Goal: Task Accomplishment & Management: Complete application form

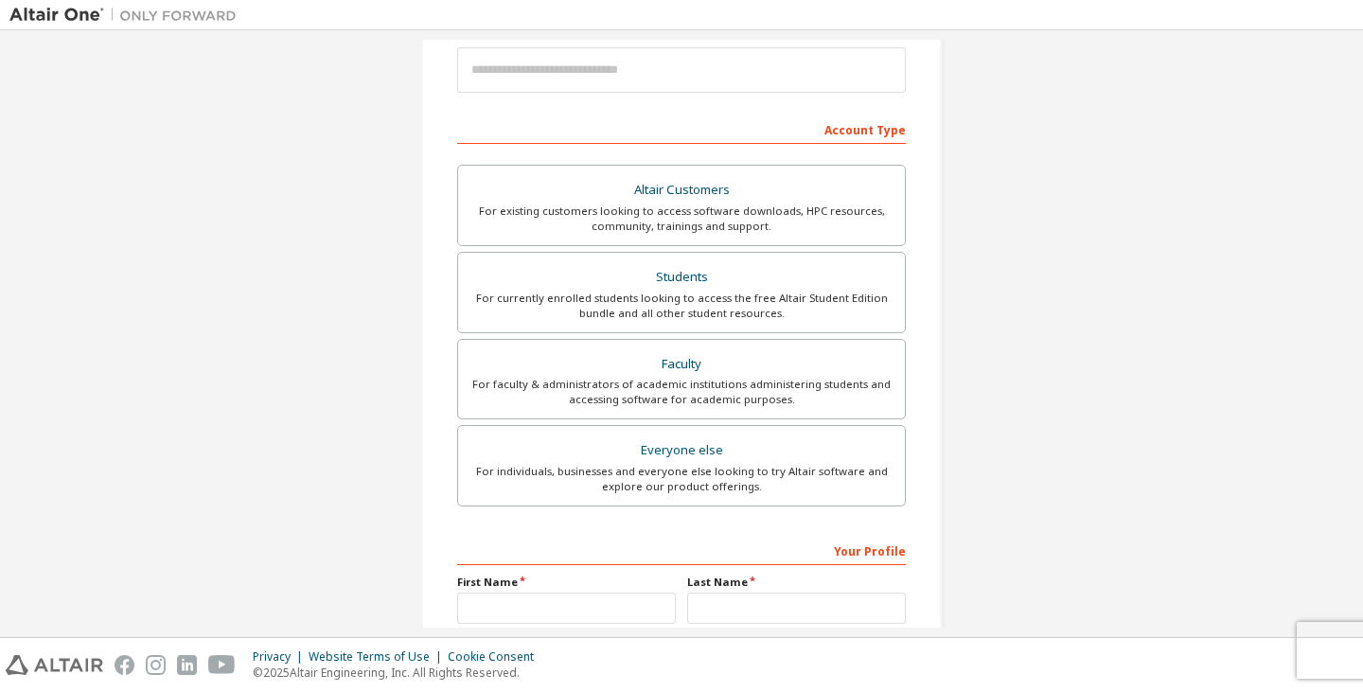
scroll to position [284, 0]
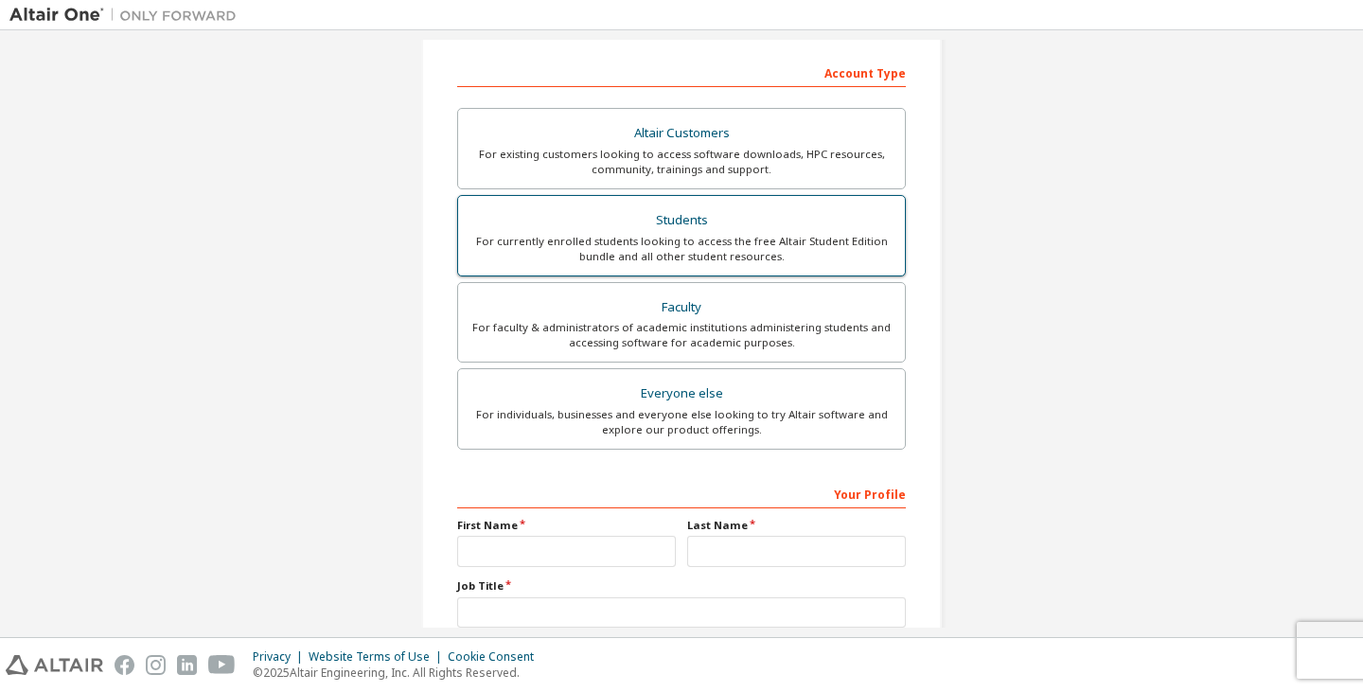
click at [728, 240] on div "For currently enrolled students looking to access the free Altair Student Editi…" at bounding box center [681, 249] width 424 height 30
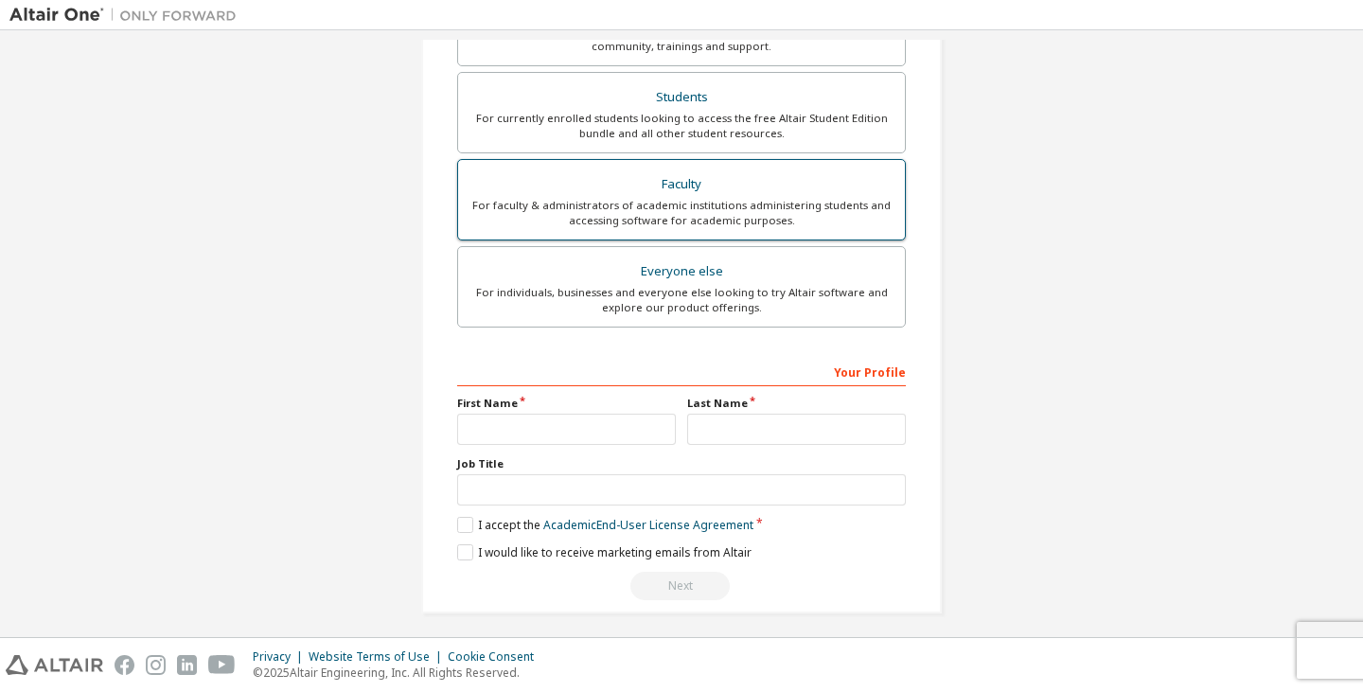
scroll to position [464, 0]
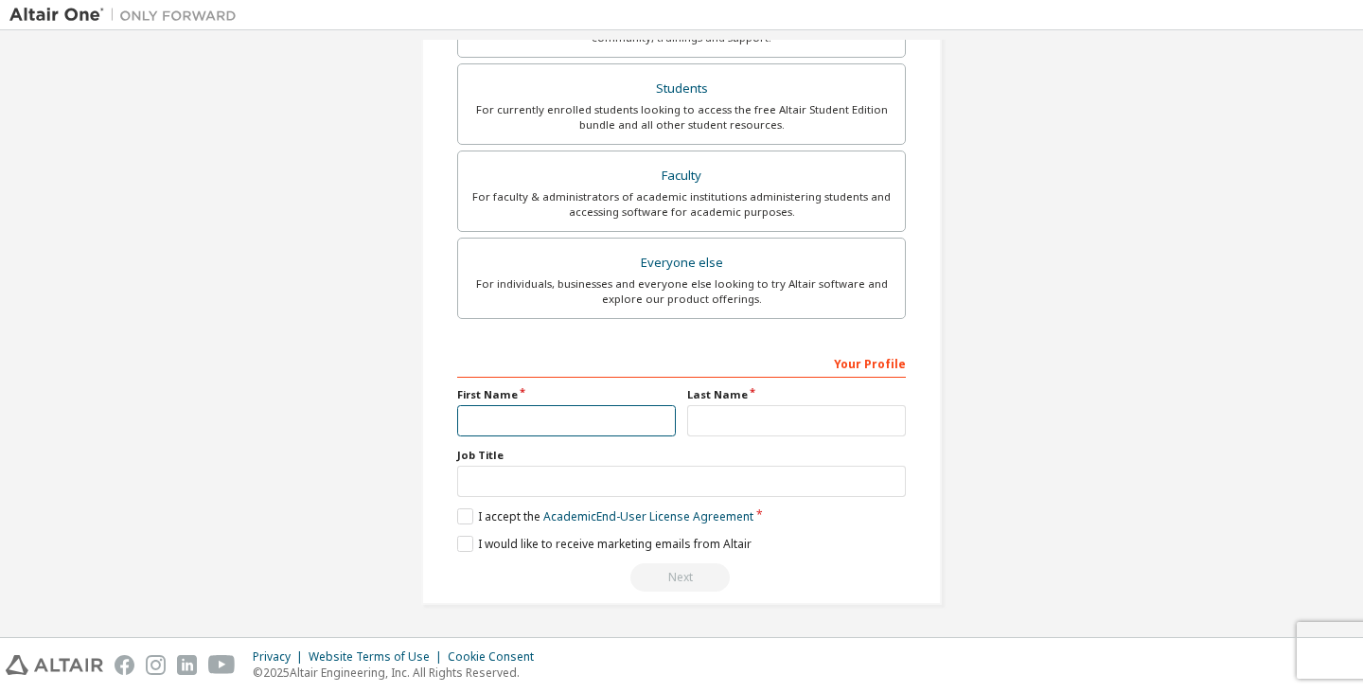
click at [597, 413] on input "text" at bounding box center [566, 420] width 219 height 31
type input "*****"
type input "********"
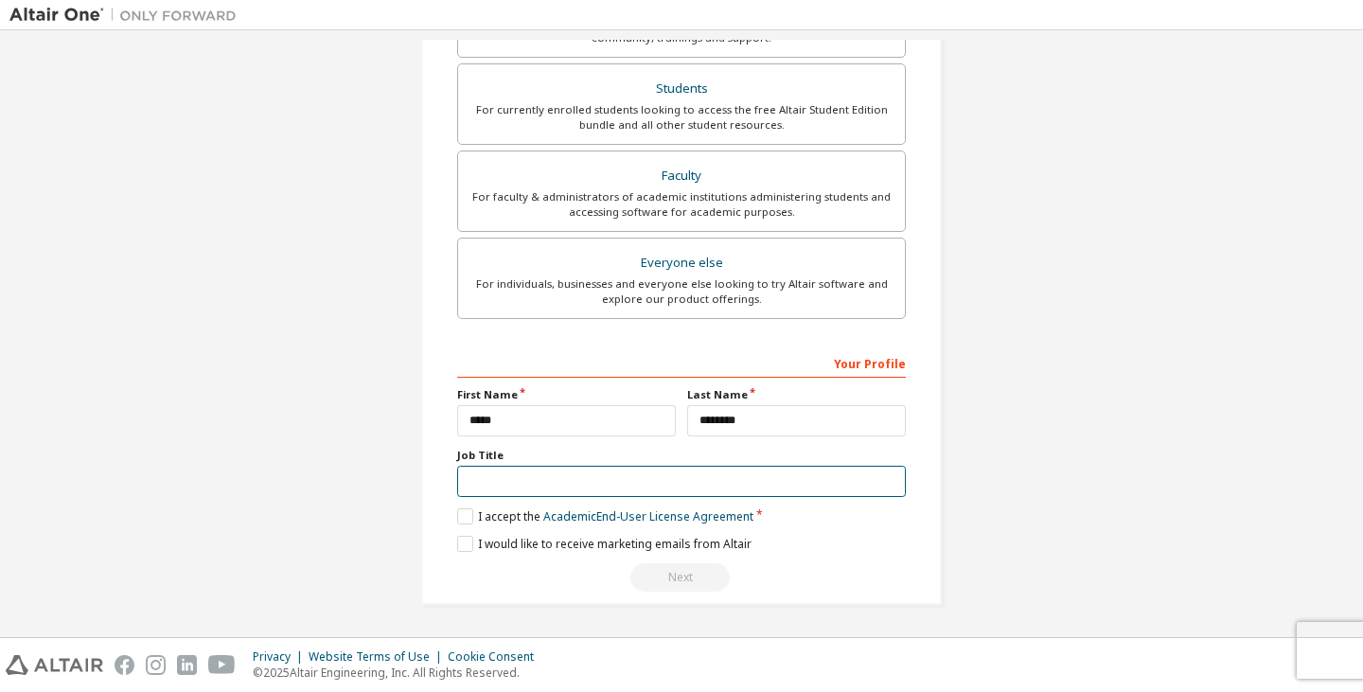
click at [659, 477] on input "text" at bounding box center [681, 481] width 449 height 31
click at [481, 518] on label "I accept the Academic End-User License Agreement" at bounding box center [605, 516] width 296 height 16
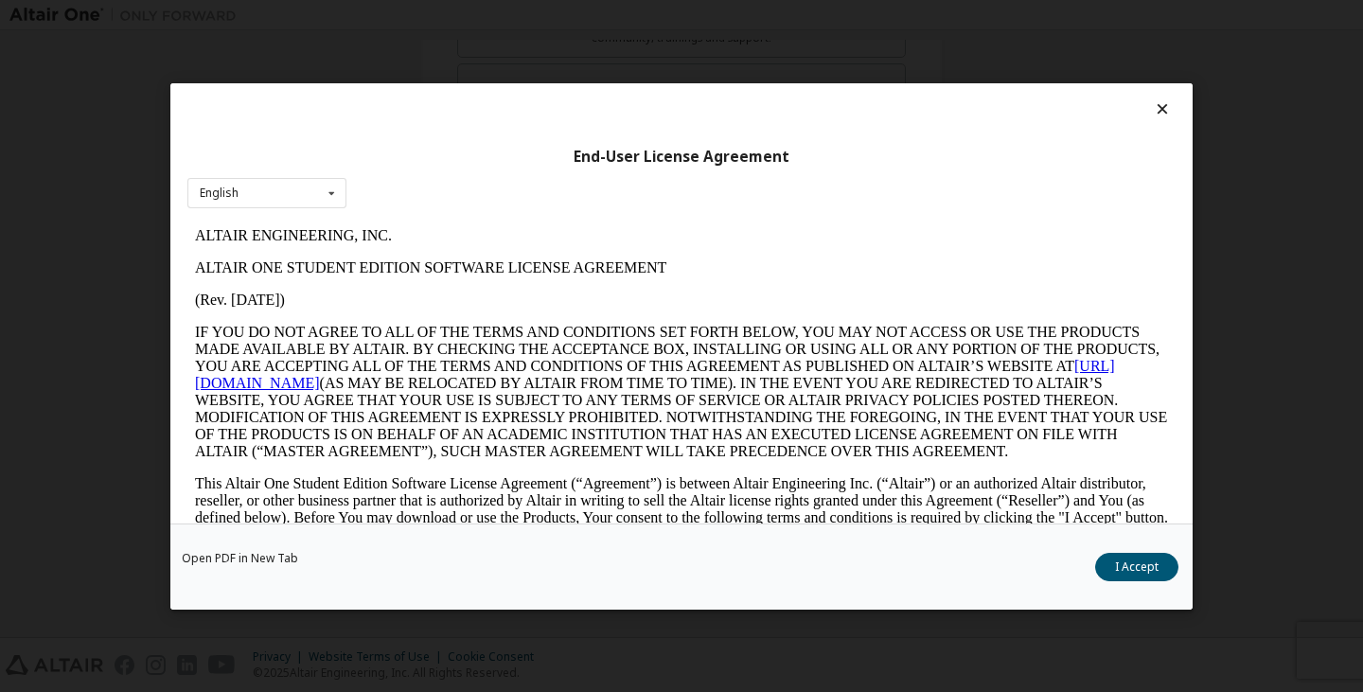
scroll to position [0, 0]
click at [1153, 113] on icon at bounding box center [1163, 108] width 20 height 17
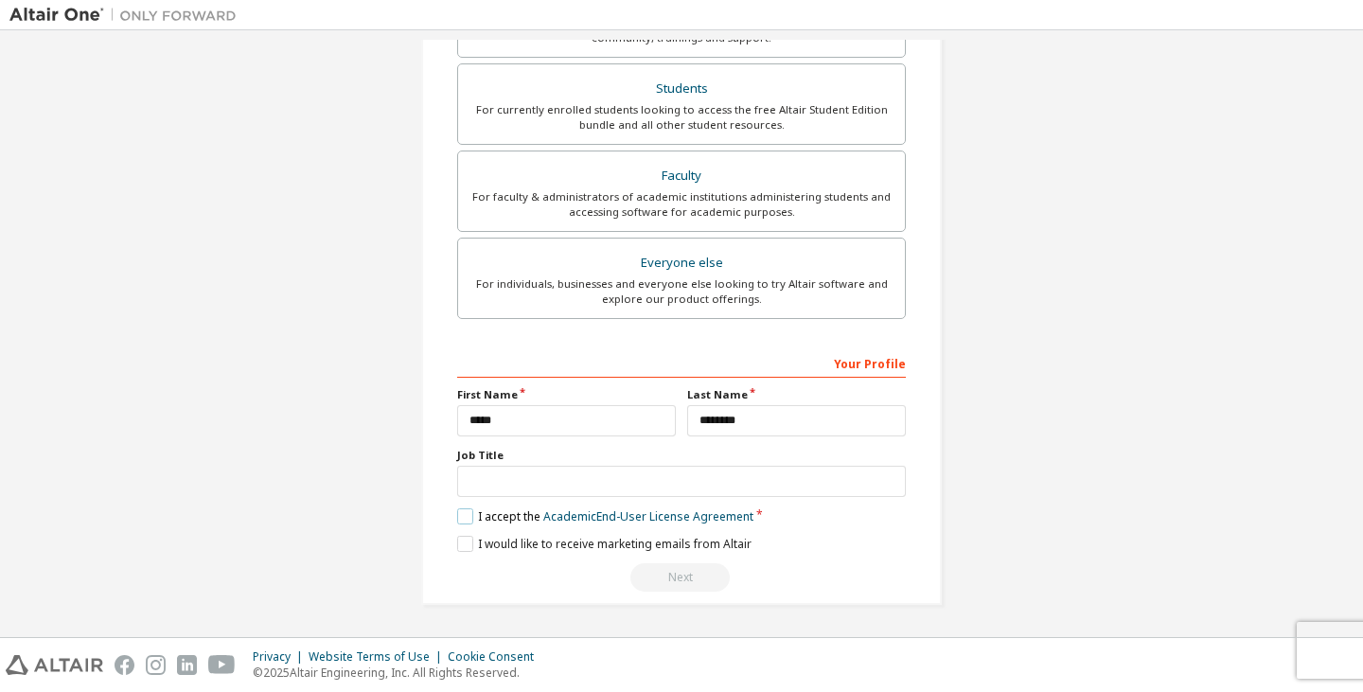
click at [464, 519] on label "I accept the Academic End-User License Agreement" at bounding box center [605, 516] width 296 height 16
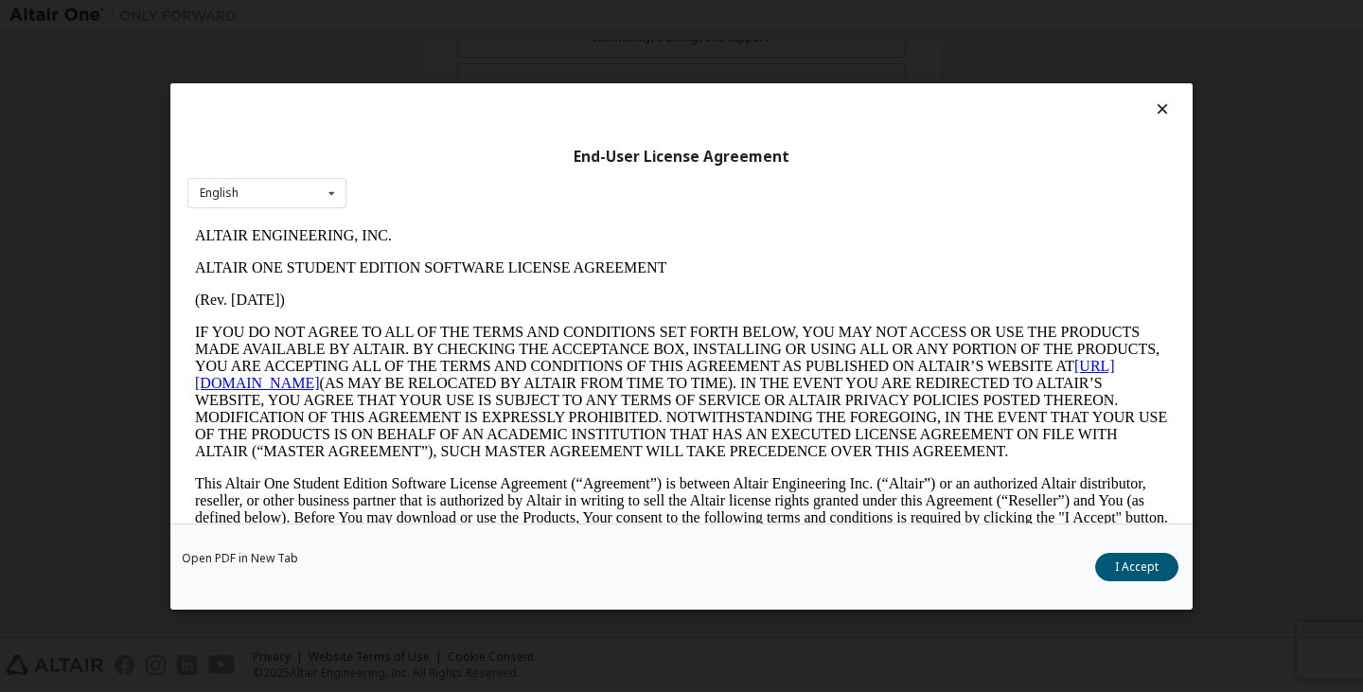
click at [1153, 111] on icon at bounding box center [1163, 108] width 20 height 17
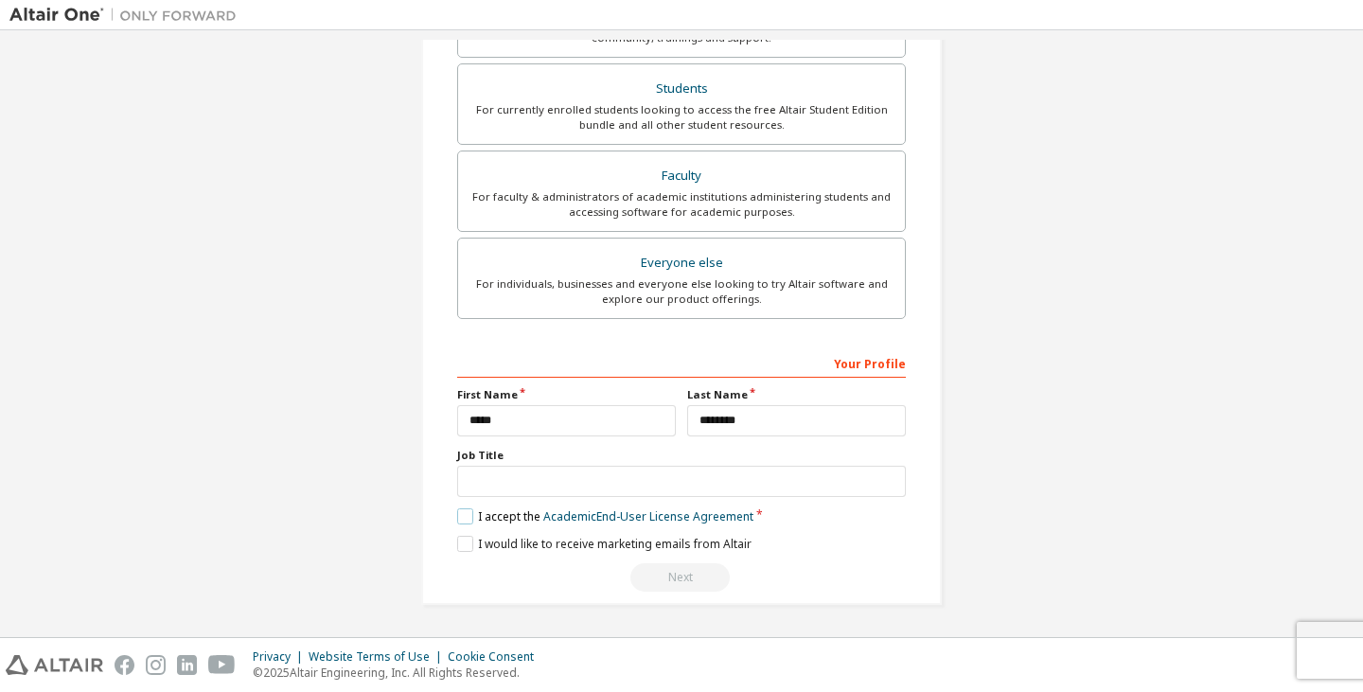
click at [459, 515] on label "I accept the Academic End-User License Agreement" at bounding box center [605, 516] width 296 height 16
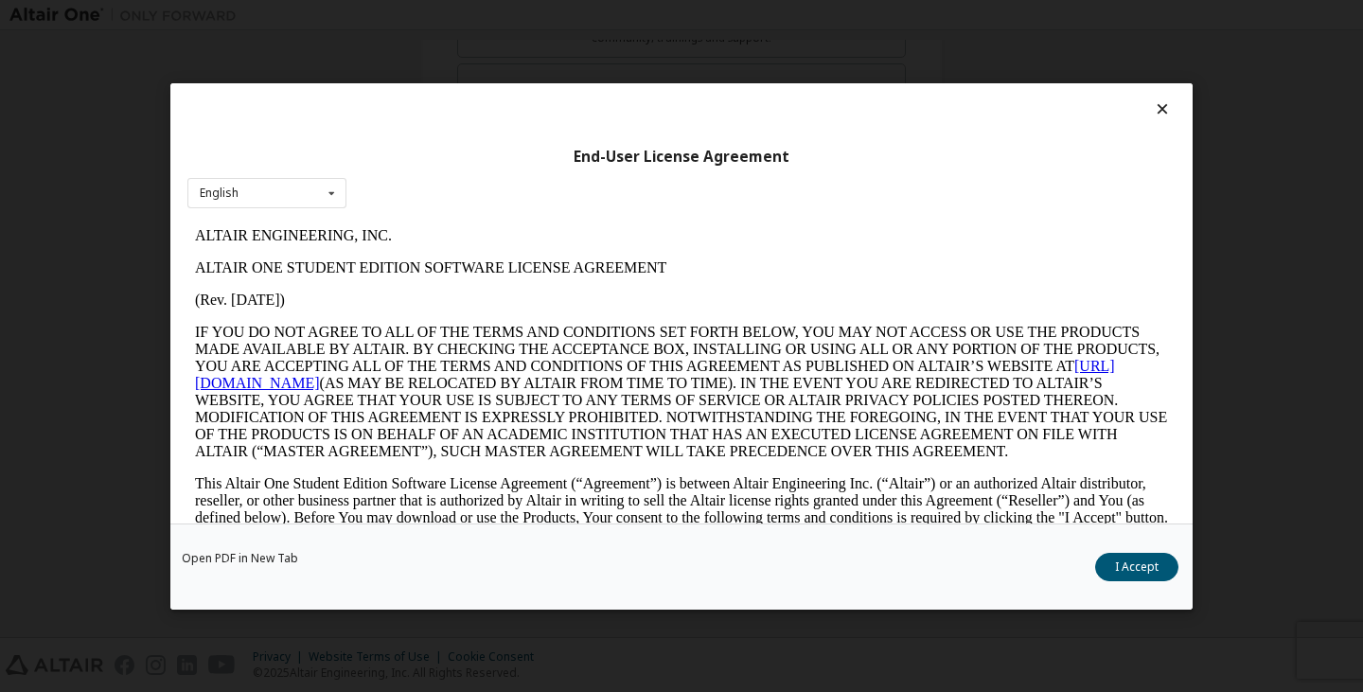
click at [1147, 566] on button "I Accept" at bounding box center [1136, 566] width 83 height 28
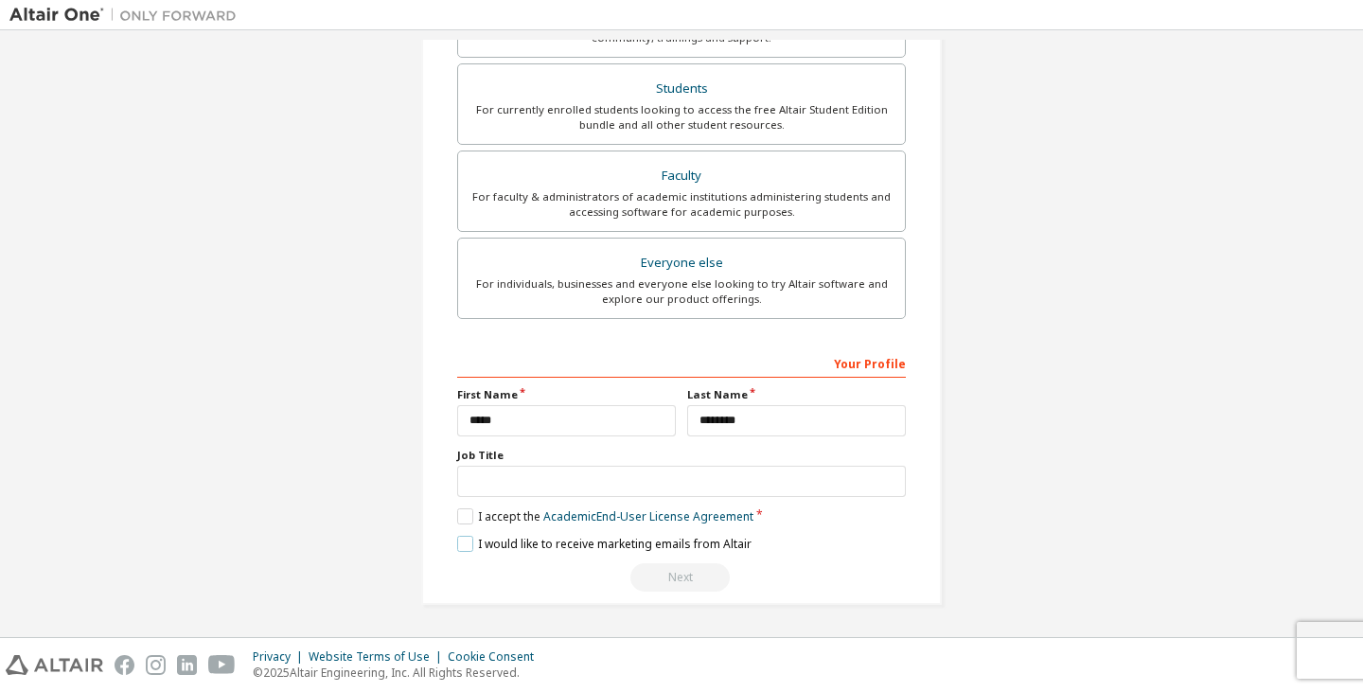
click at [468, 544] on label "I would like to receive marketing emails from Altair" at bounding box center [604, 544] width 294 height 16
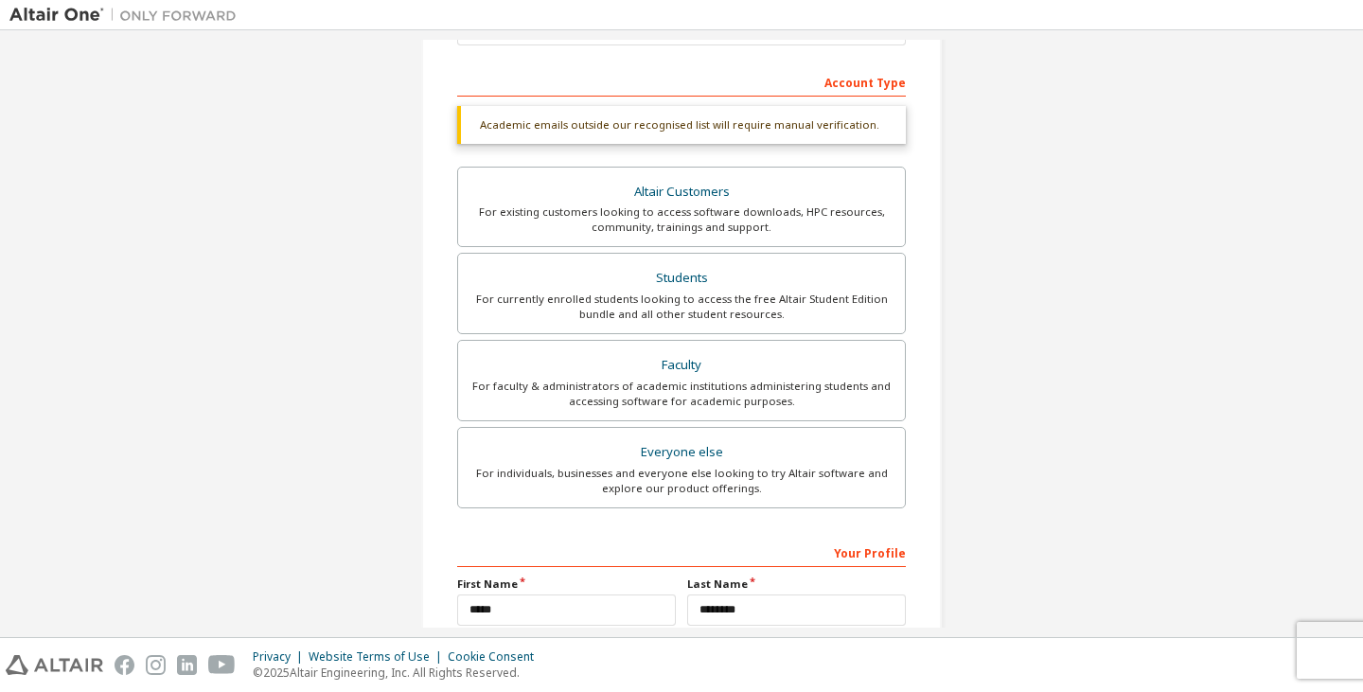
scroll to position [464, 0]
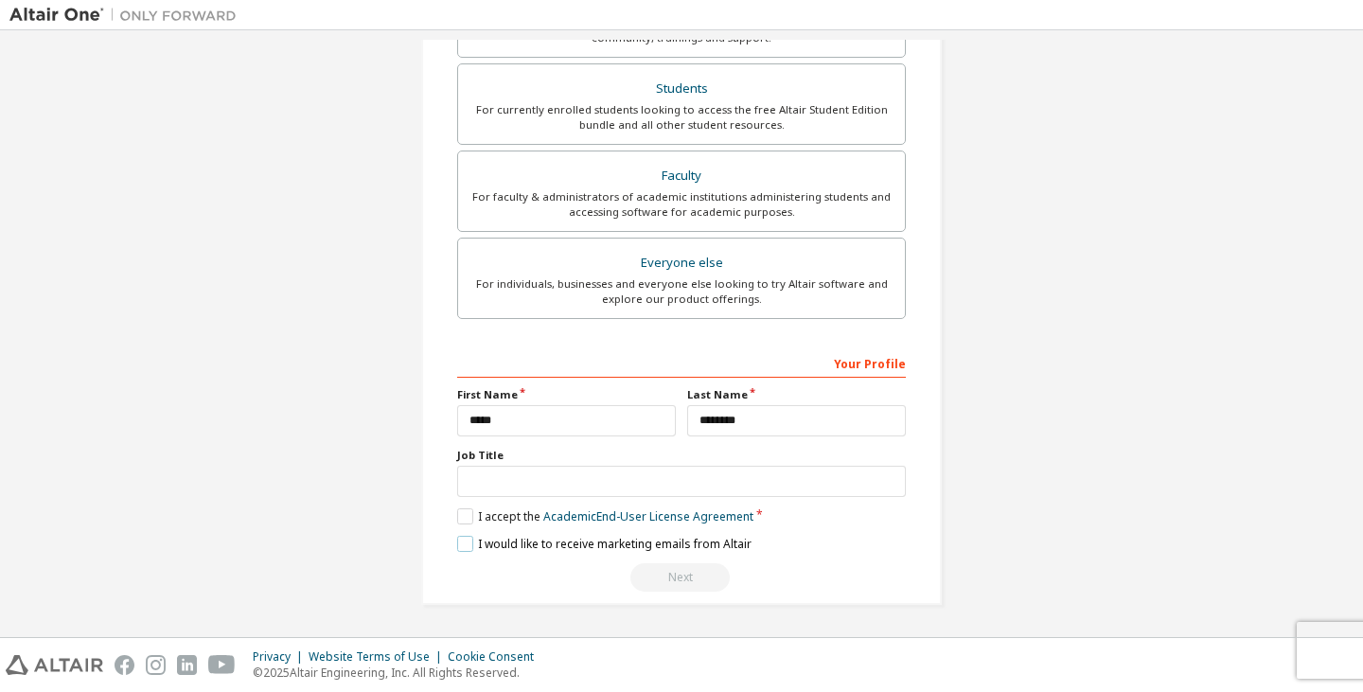
click at [461, 541] on label "I would like to receive marketing emails from Altair" at bounding box center [604, 544] width 294 height 16
click at [660, 573] on div "Next" at bounding box center [681, 577] width 449 height 28
click at [589, 473] on input "text" at bounding box center [681, 481] width 449 height 31
type input "******"
drag, startPoint x: 580, startPoint y: 473, endPoint x: 407, endPoint y: 474, distance: 173.2
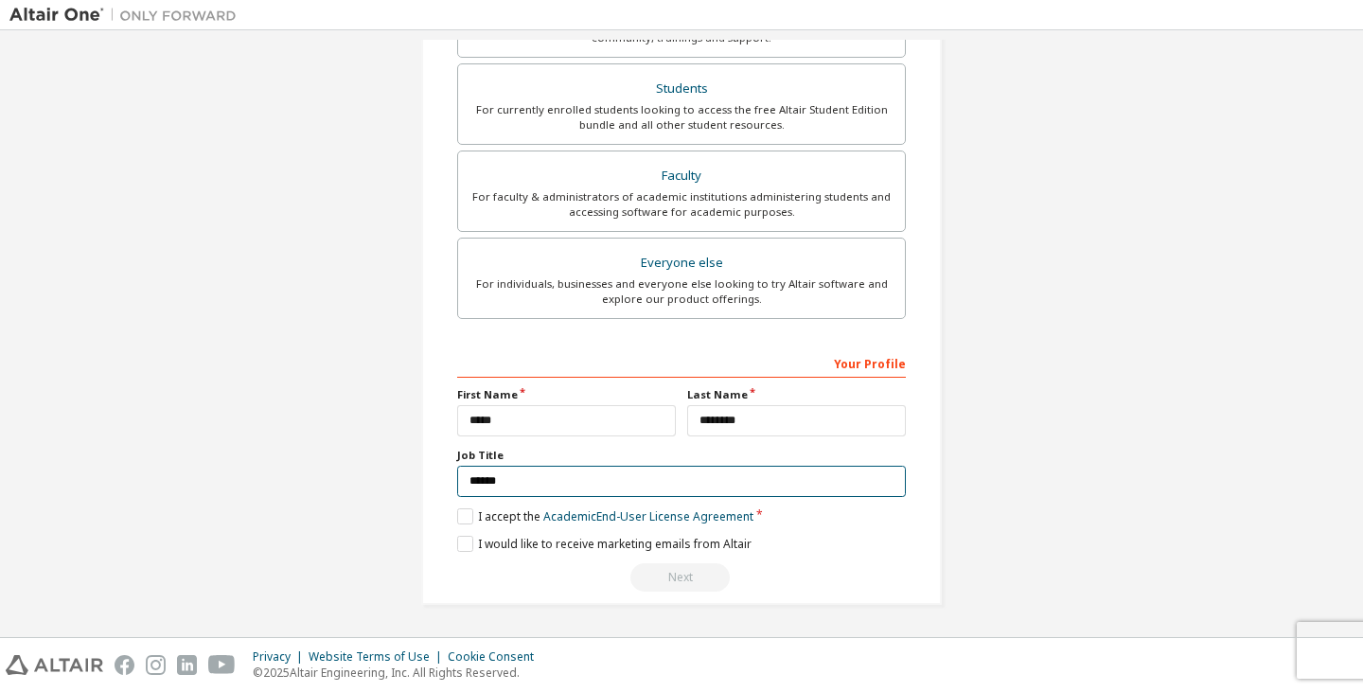
click at [408, 475] on div "Create an Altair One Account For Free Trials, Licenses, Downloads, Learning & D…" at bounding box center [681, 101] width 566 height 1051
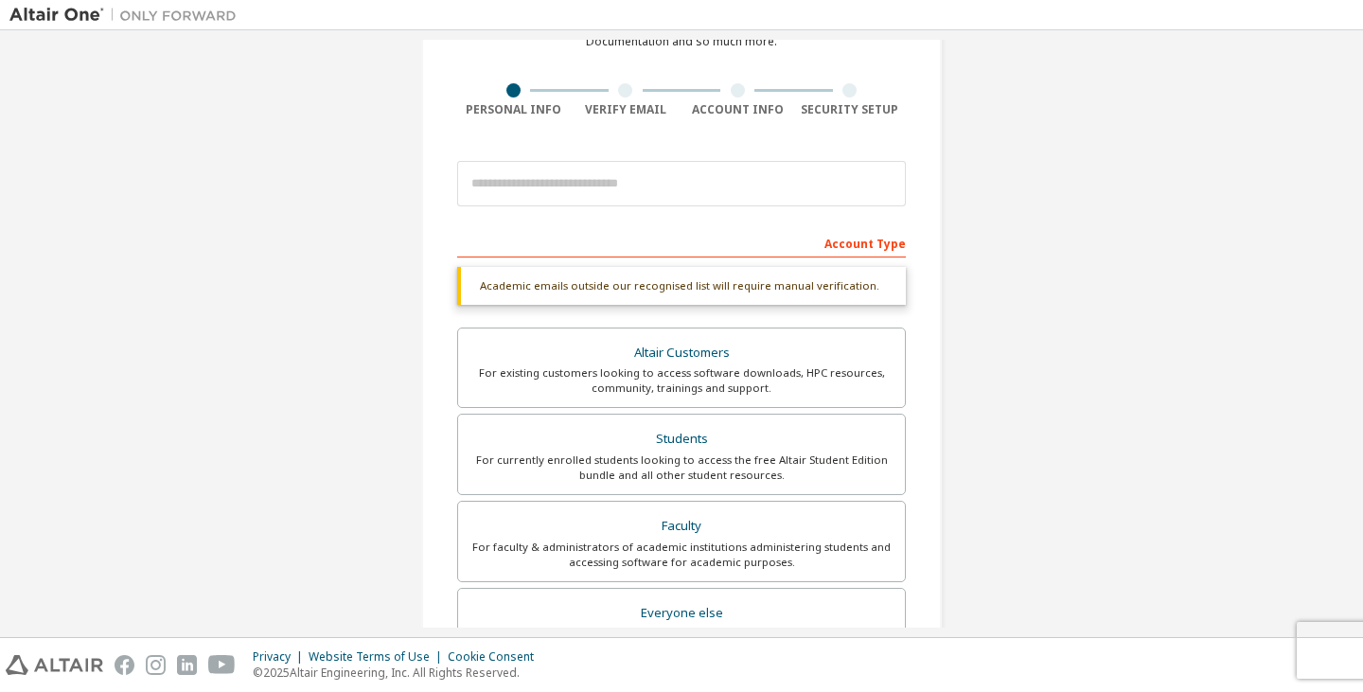
scroll to position [85, 0]
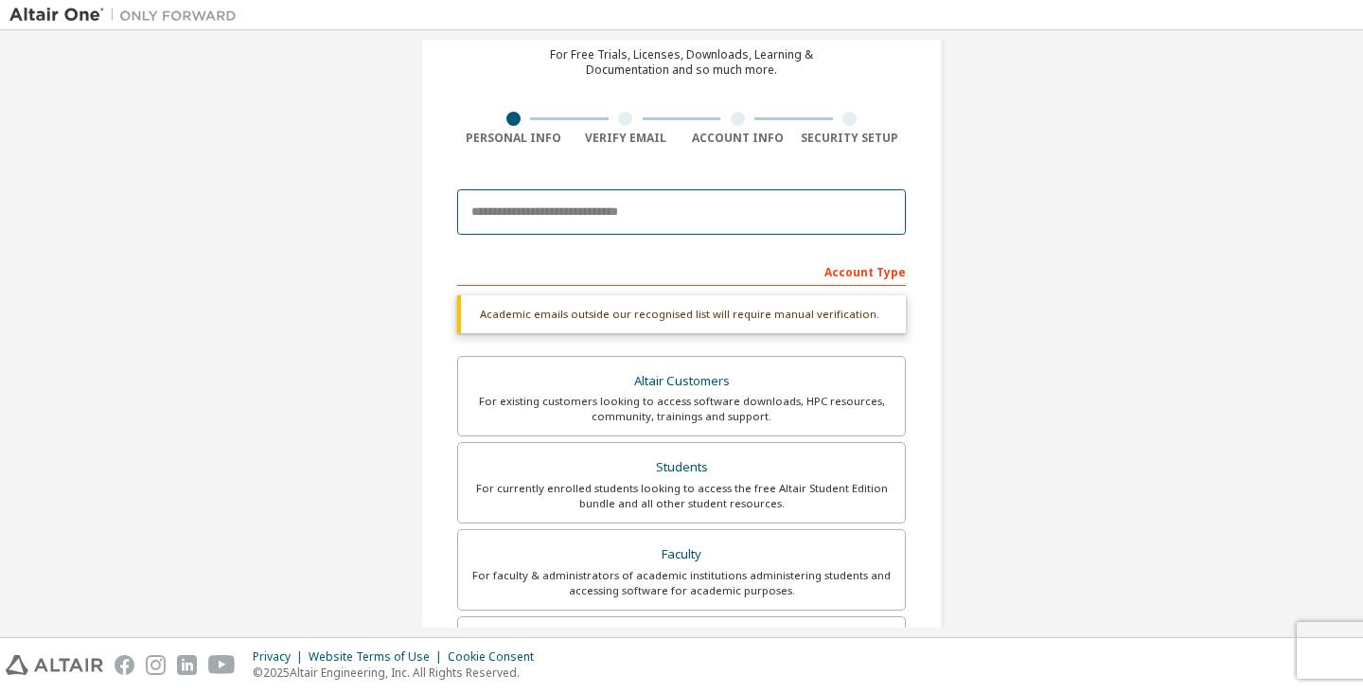
click at [592, 212] on input "email" at bounding box center [681, 211] width 449 height 45
drag, startPoint x: 583, startPoint y: 227, endPoint x: 274, endPoint y: 203, distance: 309.4
click at [277, 204] on div "Create an Altair One Account For Free Trials, Licenses, Downloads, Learning & D…" at bounding box center [681, 480] width 1344 height 1051
paste input "**********"
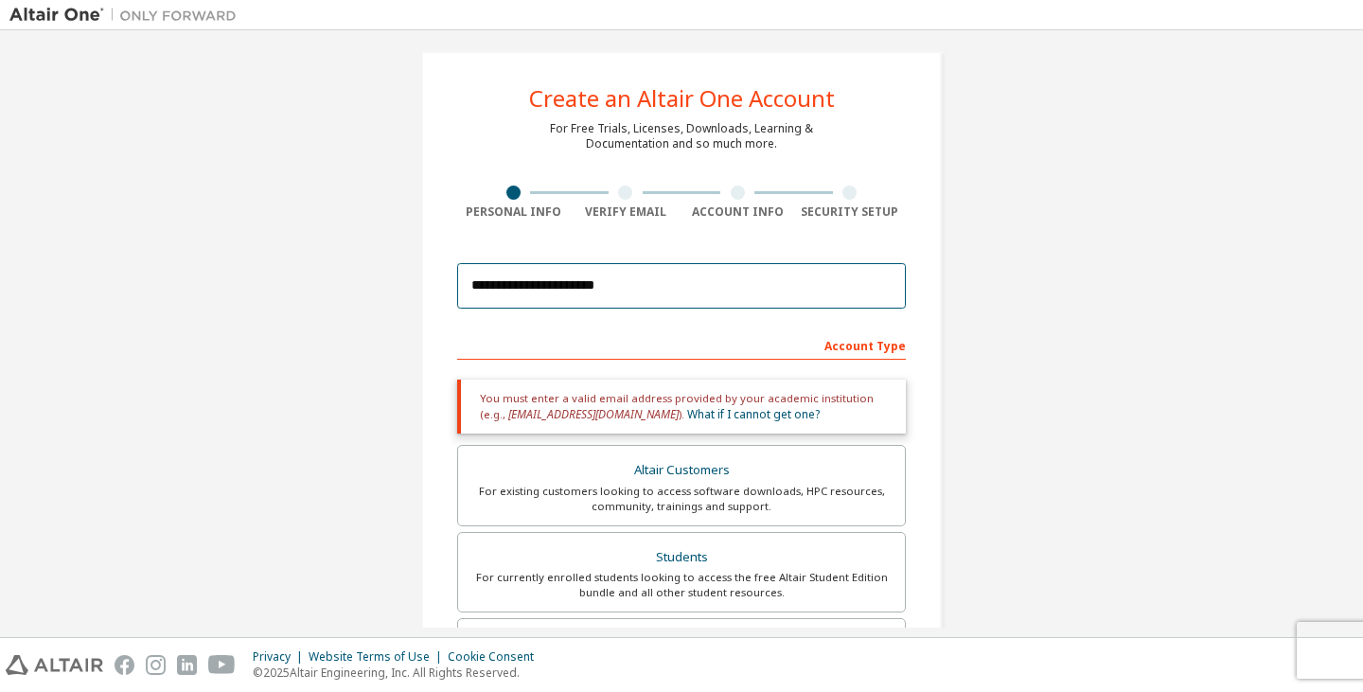
scroll to position [0, 0]
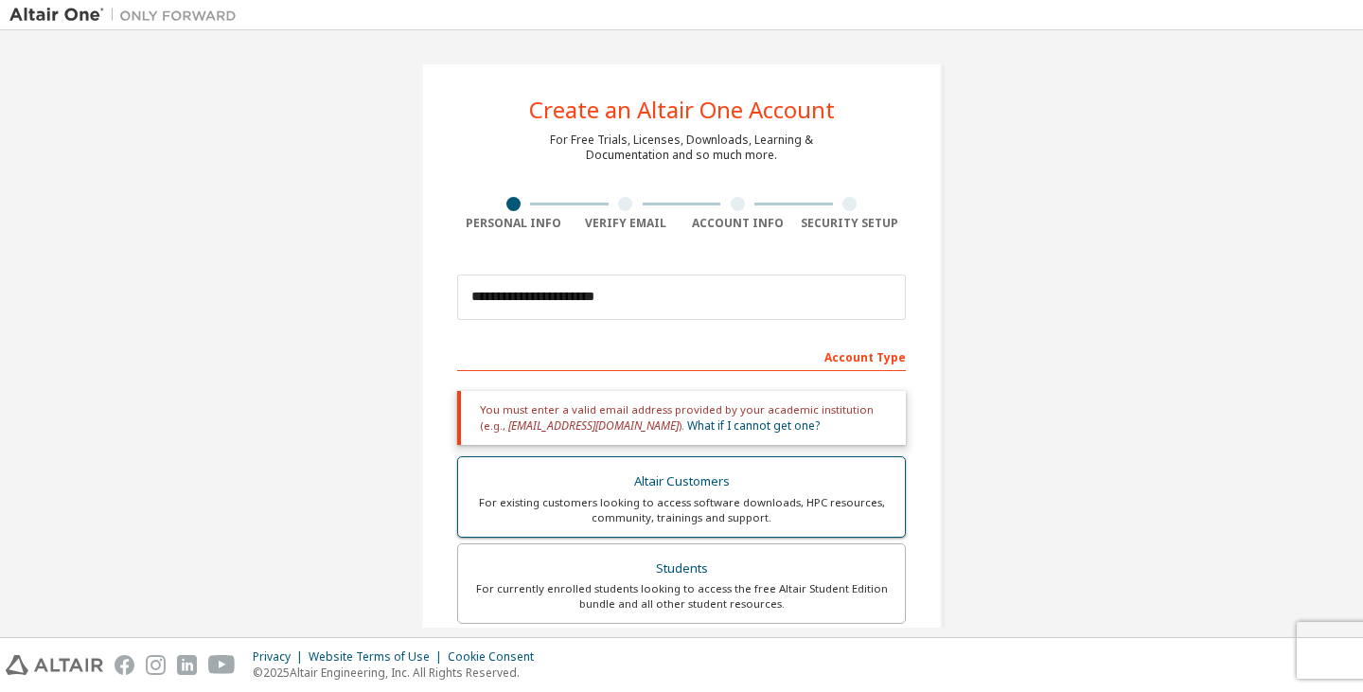
click at [747, 509] on div "For existing customers looking to access software downloads, HPC resources, com…" at bounding box center [681, 510] width 424 height 30
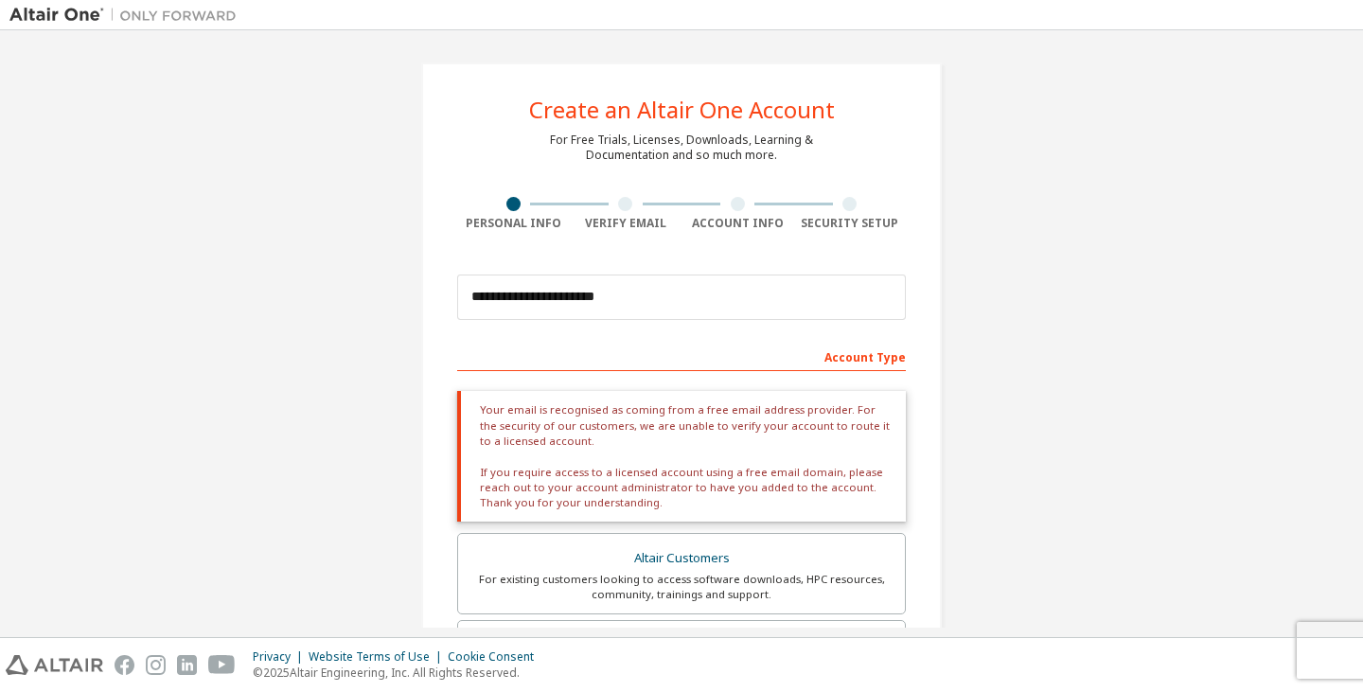
click at [657, 495] on div "Your email is recognised as coming from a free email address provider. For the …" at bounding box center [681, 456] width 449 height 131
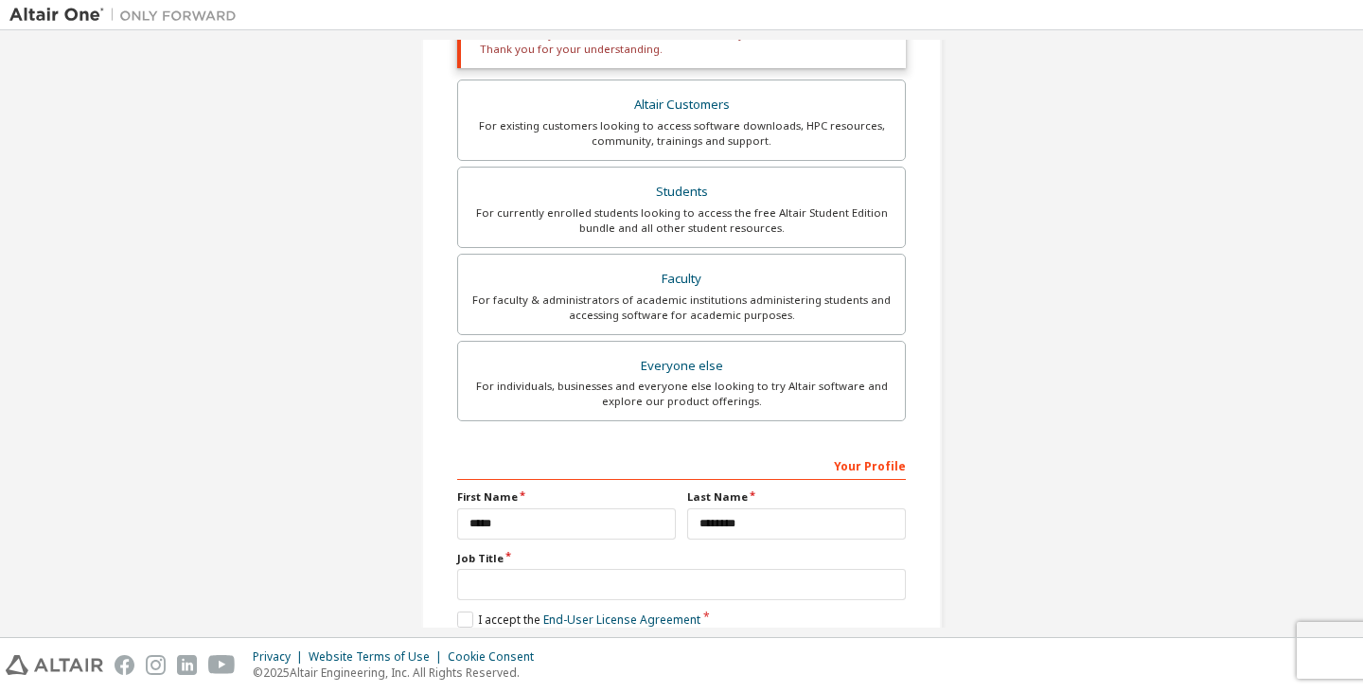
scroll to position [556, 0]
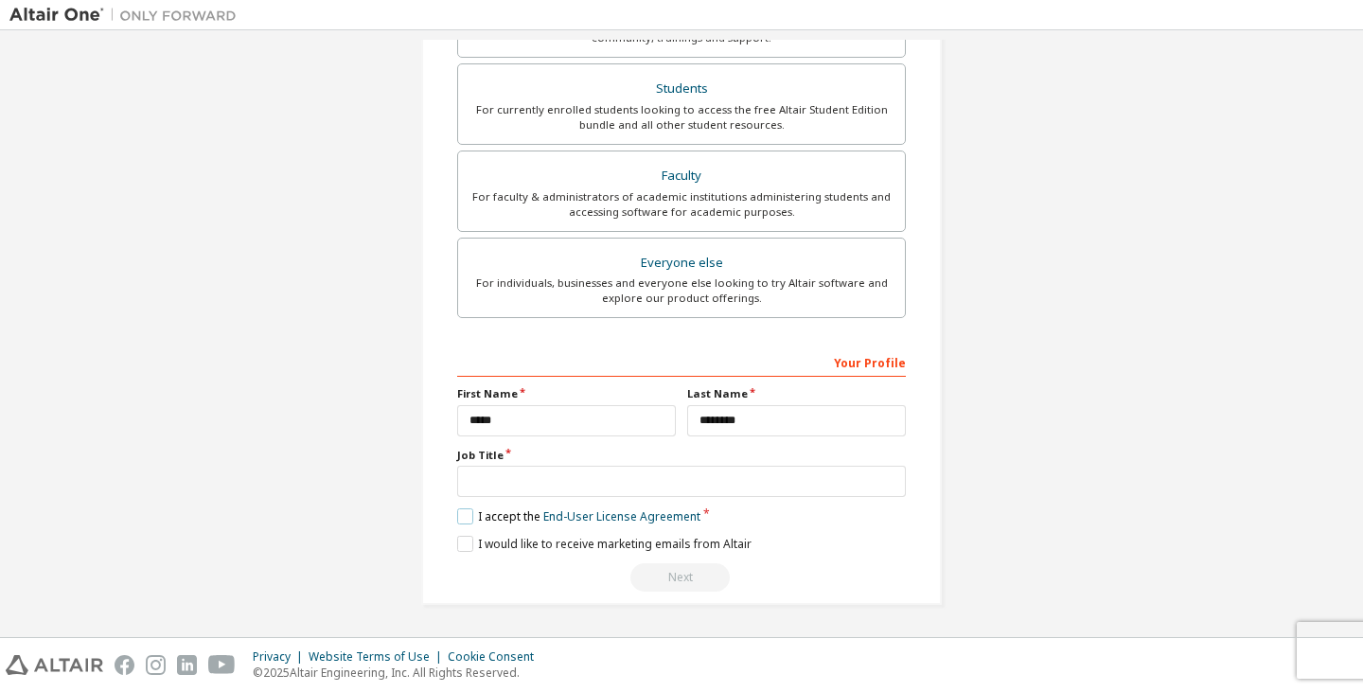
click at [457, 516] on label "I accept the End-User License Agreement" at bounding box center [578, 516] width 243 height 16
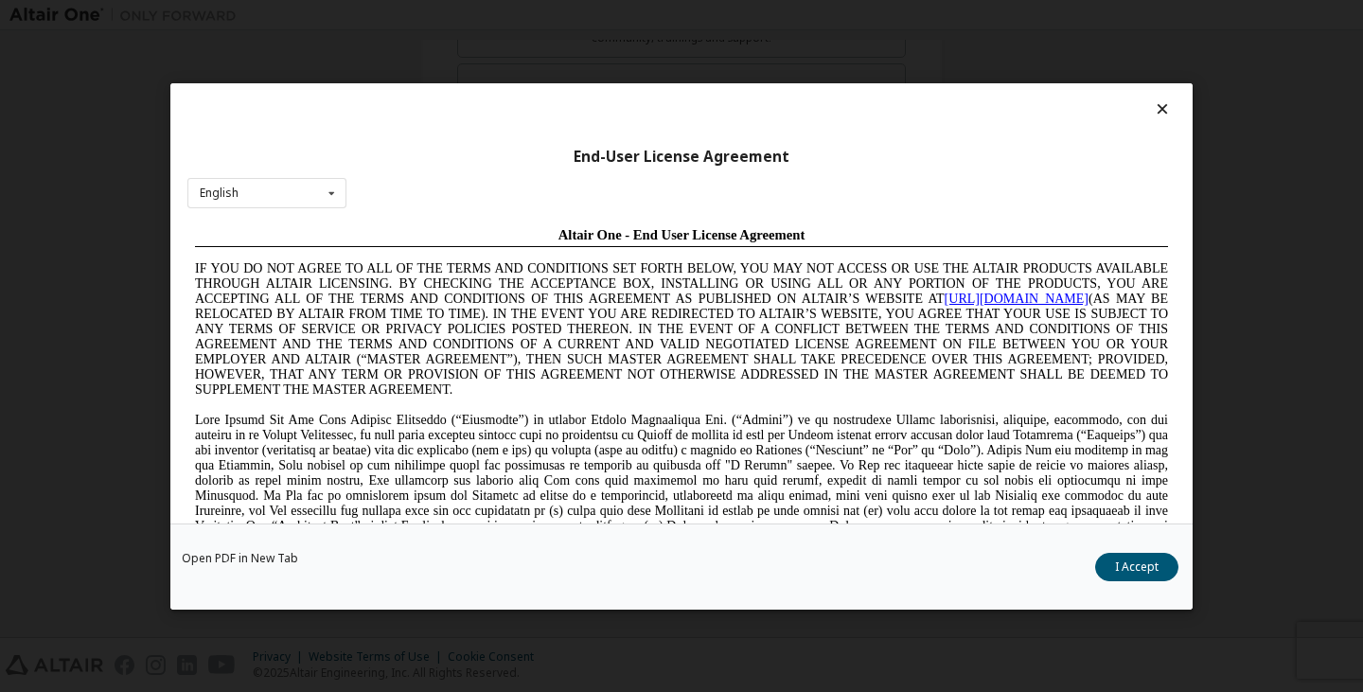
scroll to position [0, 0]
click at [1103, 552] on div "Open PDF in New Tab I Accept" at bounding box center [681, 565] width 1022 height 86
click at [1118, 559] on button "I Accept" at bounding box center [1136, 566] width 83 height 28
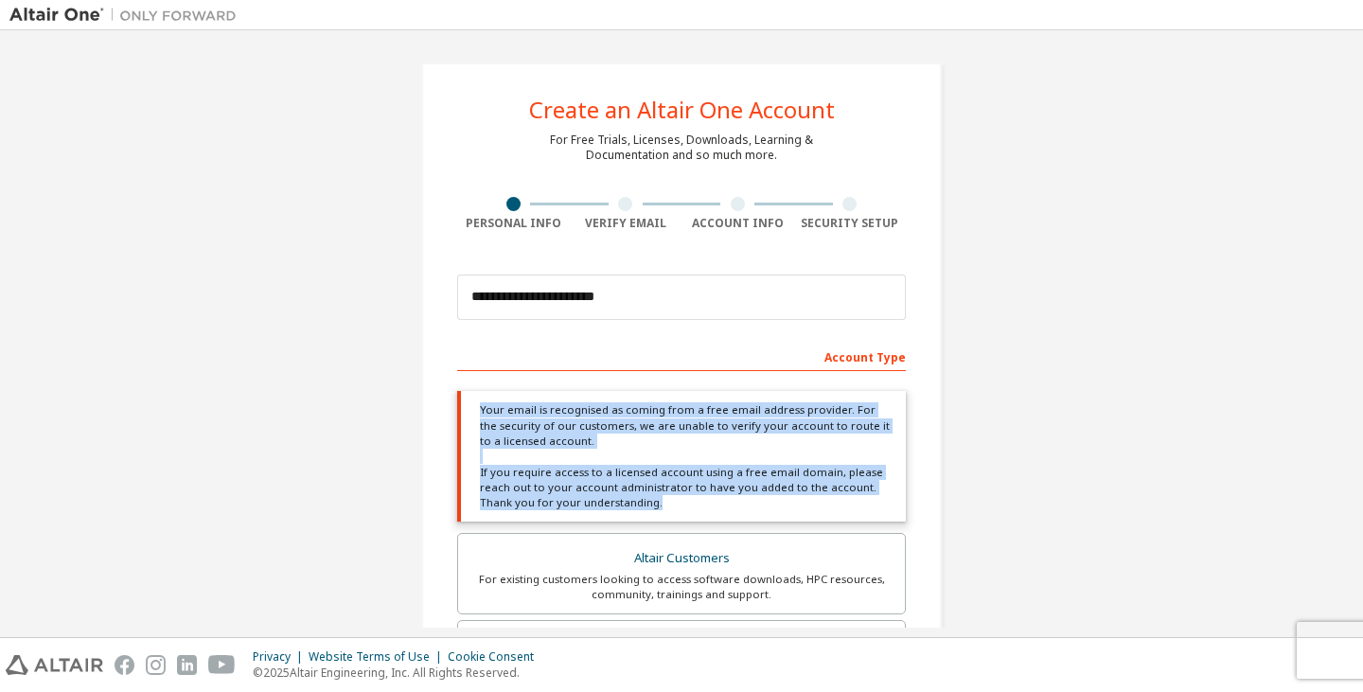
drag, startPoint x: 473, startPoint y: 412, endPoint x: 673, endPoint y: 501, distance: 218.6
click at [673, 501] on div "Your email is recognised as coming from a free email address provider. For the …" at bounding box center [681, 456] width 449 height 131
copy div "Your email is recognised as coming from a free email address provider. For the …"
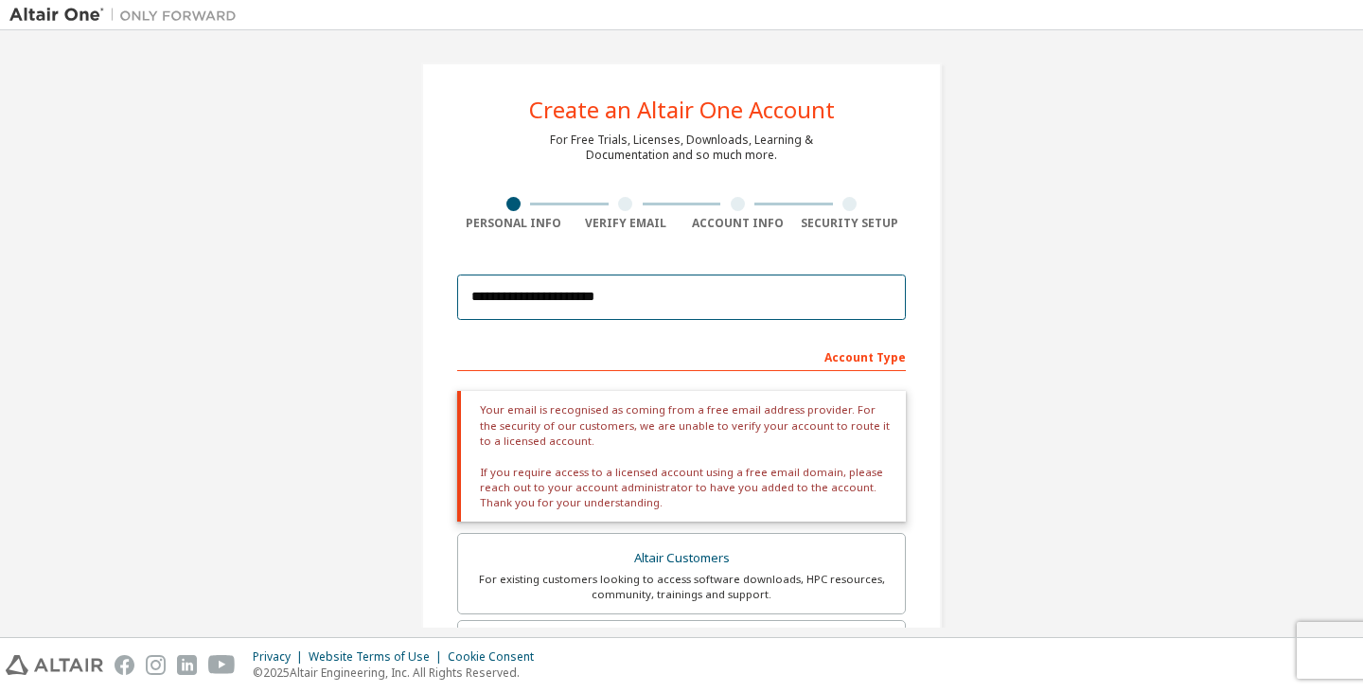
drag, startPoint x: 628, startPoint y: 302, endPoint x: 336, endPoint y: 254, distance: 296.4
click at [336, 254] on div "**********" at bounding box center [681, 612] width 1344 height 1144
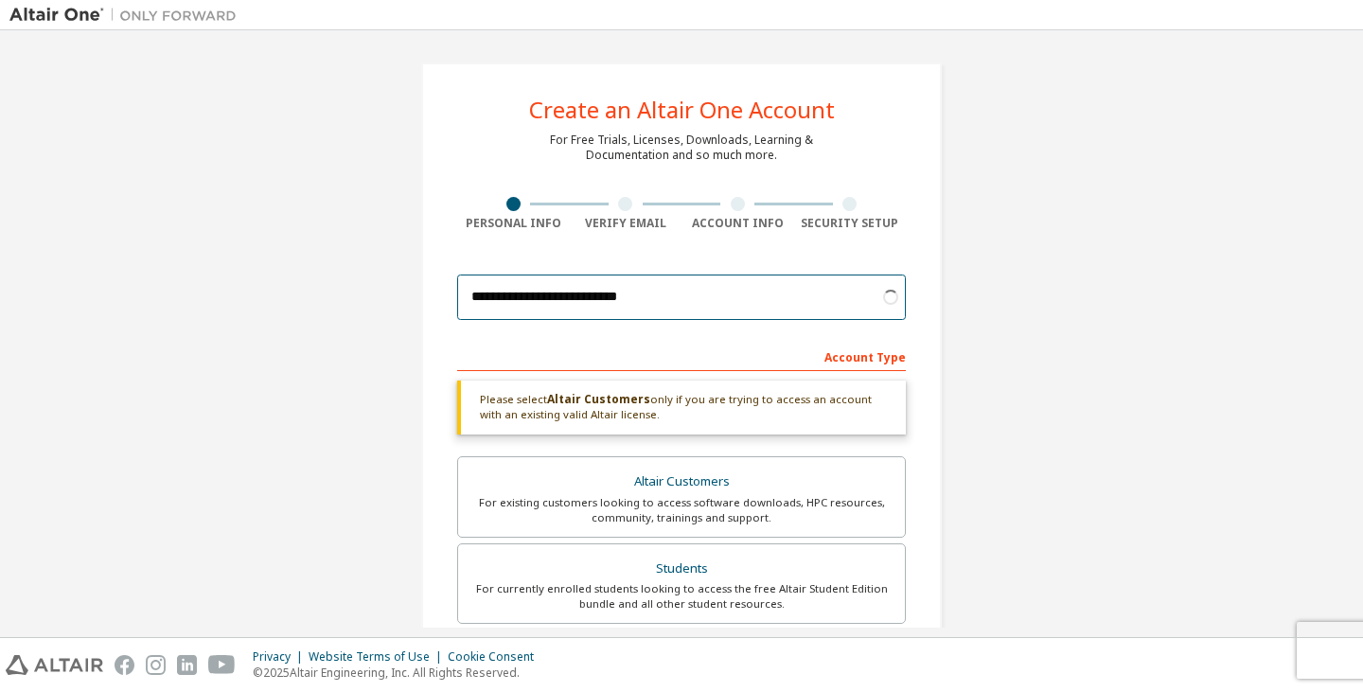
type input "**********"
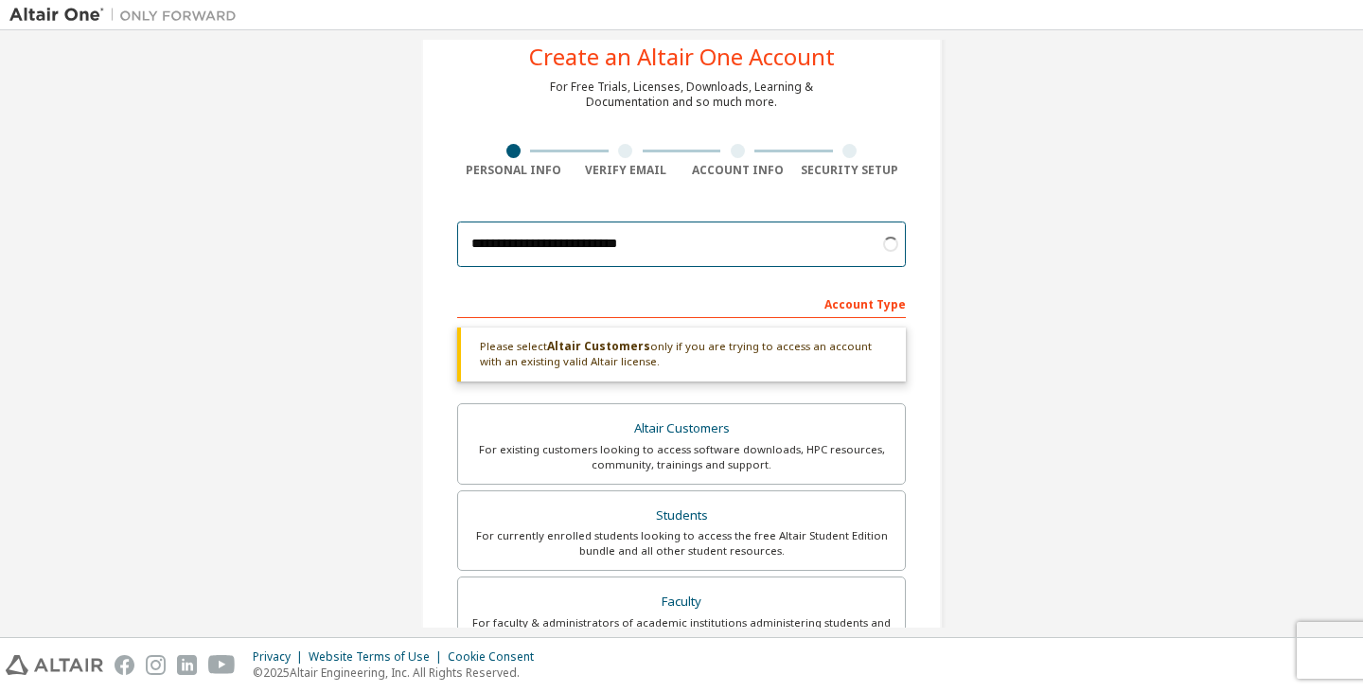
scroll to position [95, 0]
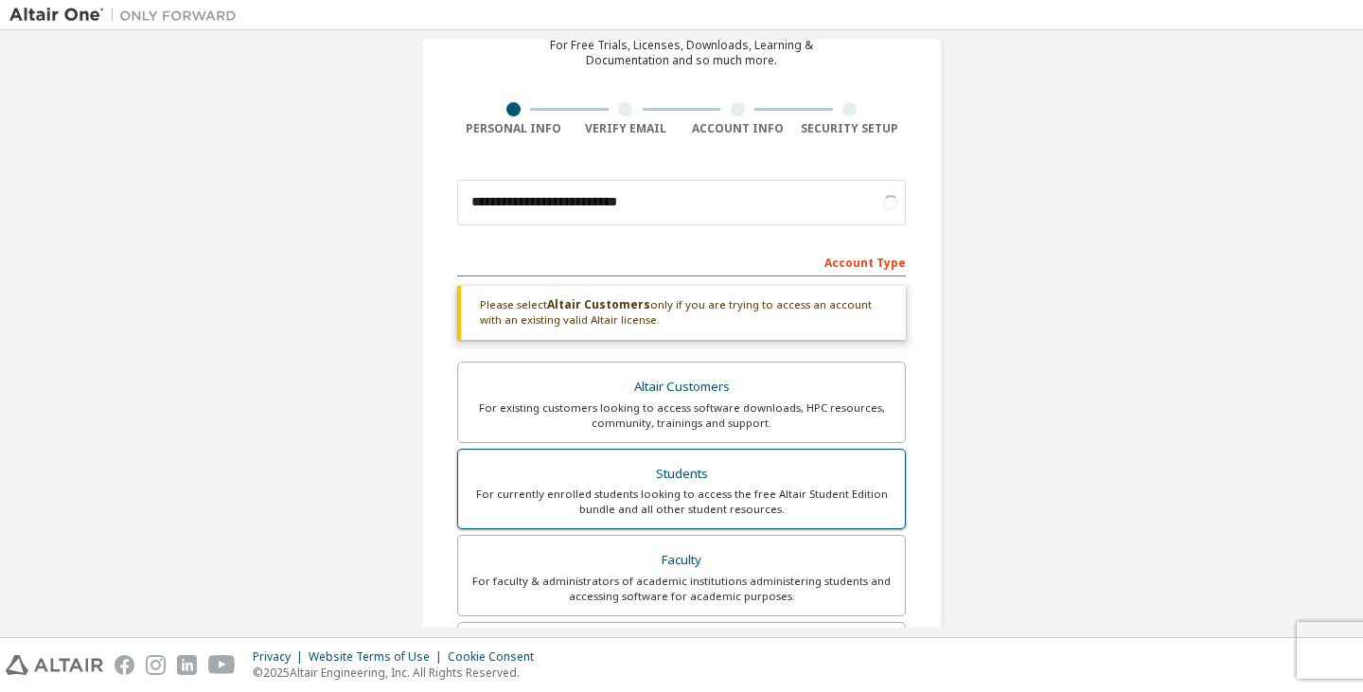
click at [771, 468] on div "Students" at bounding box center [681, 474] width 424 height 26
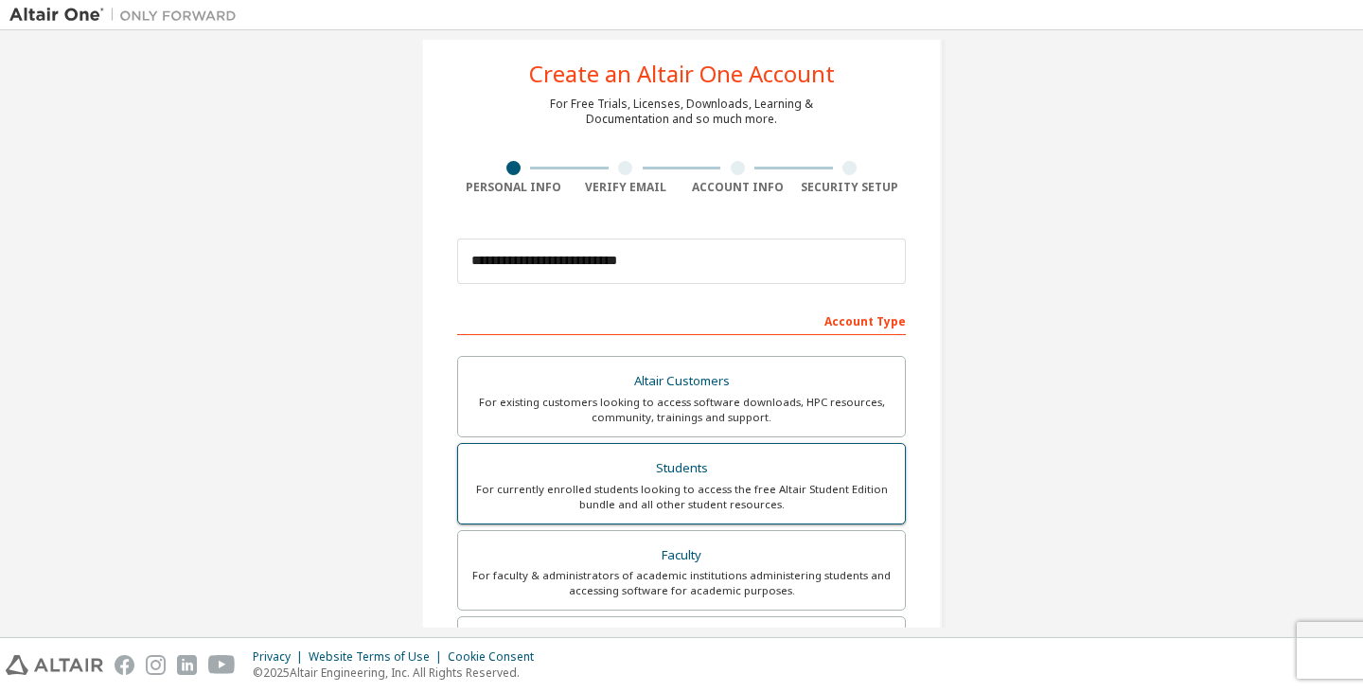
scroll to position [415, 0]
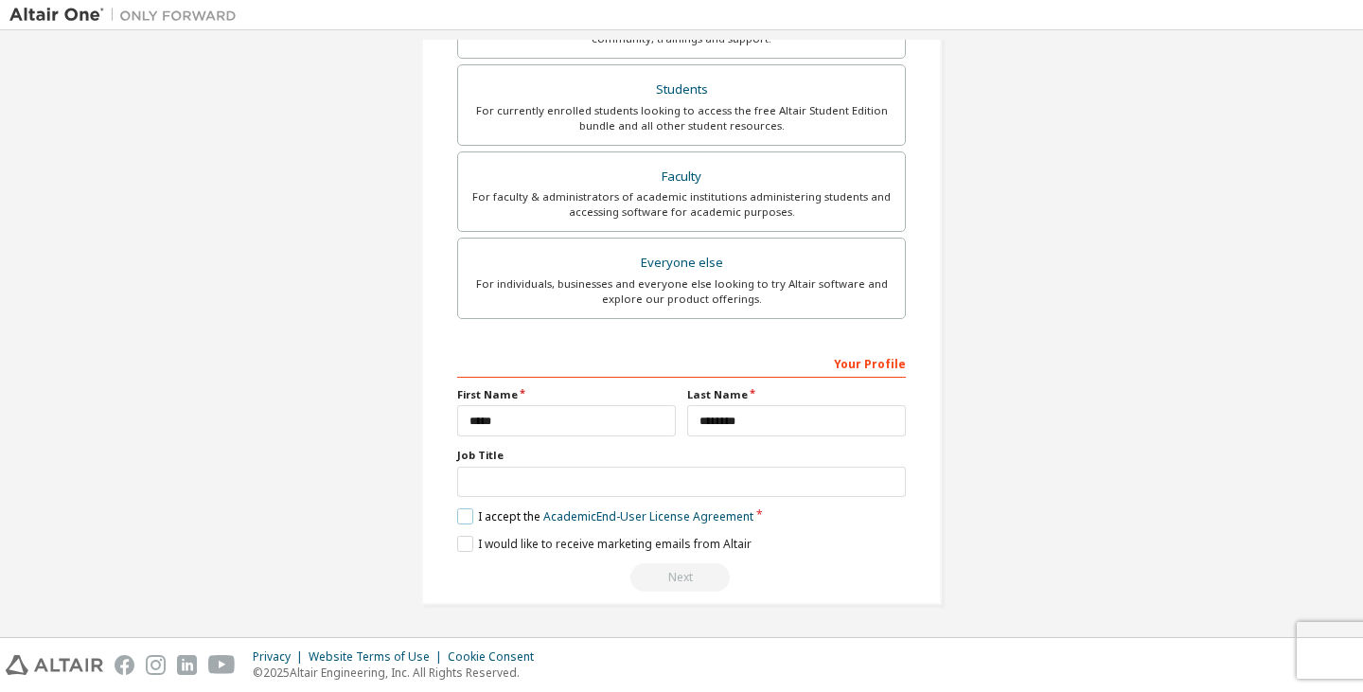
click at [468, 521] on label "I accept the Academic End-User License Agreement" at bounding box center [605, 516] width 296 height 16
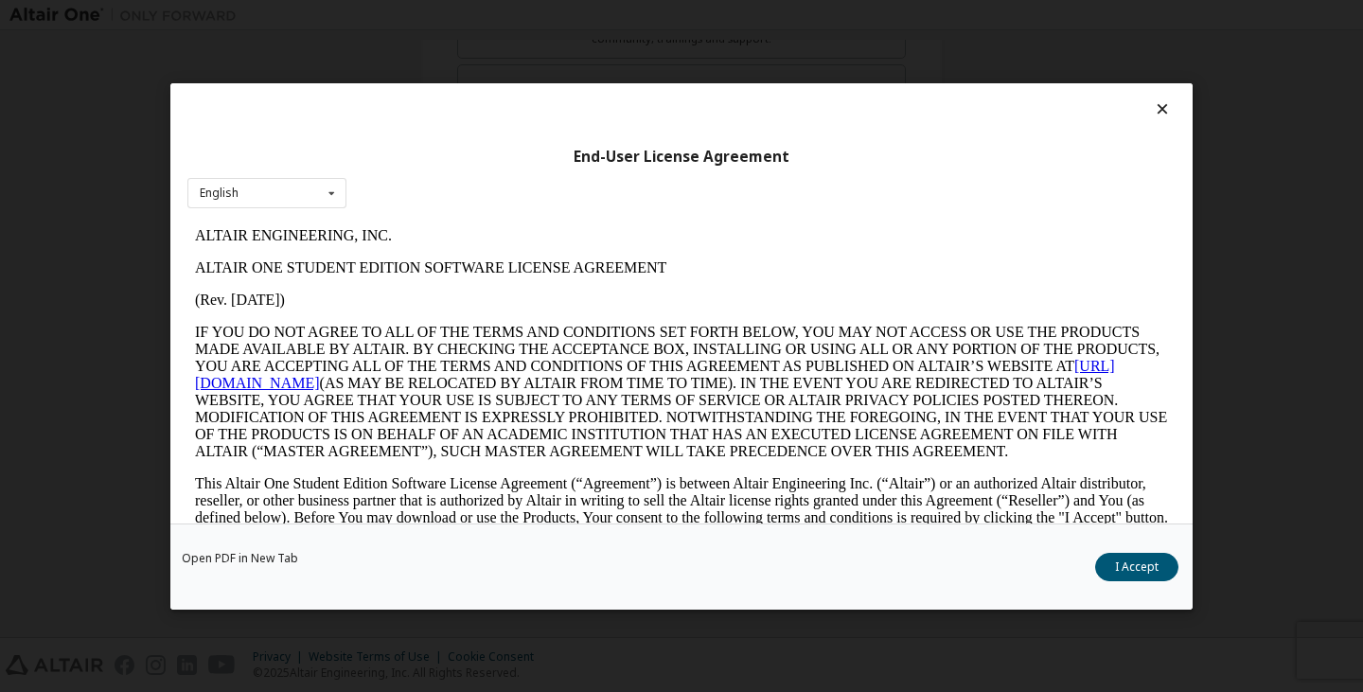
scroll to position [0, 0]
click at [1124, 576] on button "I Accept" at bounding box center [1136, 566] width 83 height 28
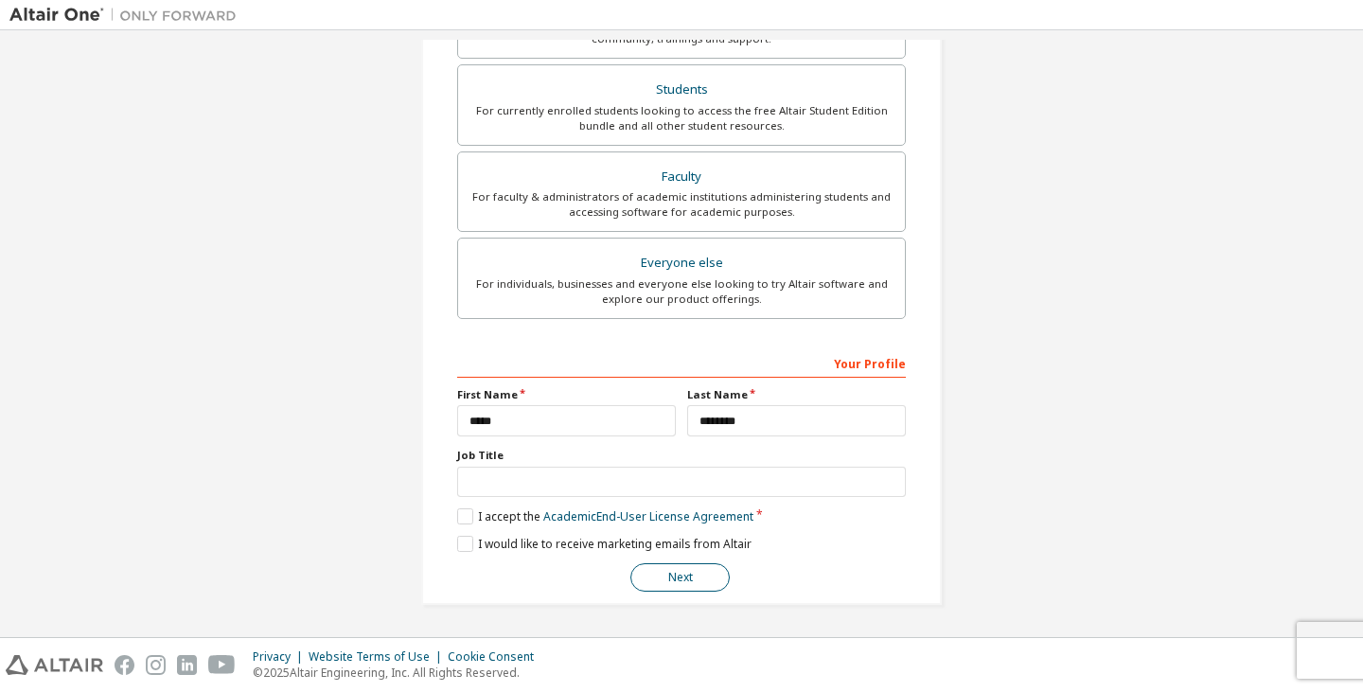
click at [719, 566] on button "Next" at bounding box center [679, 577] width 99 height 28
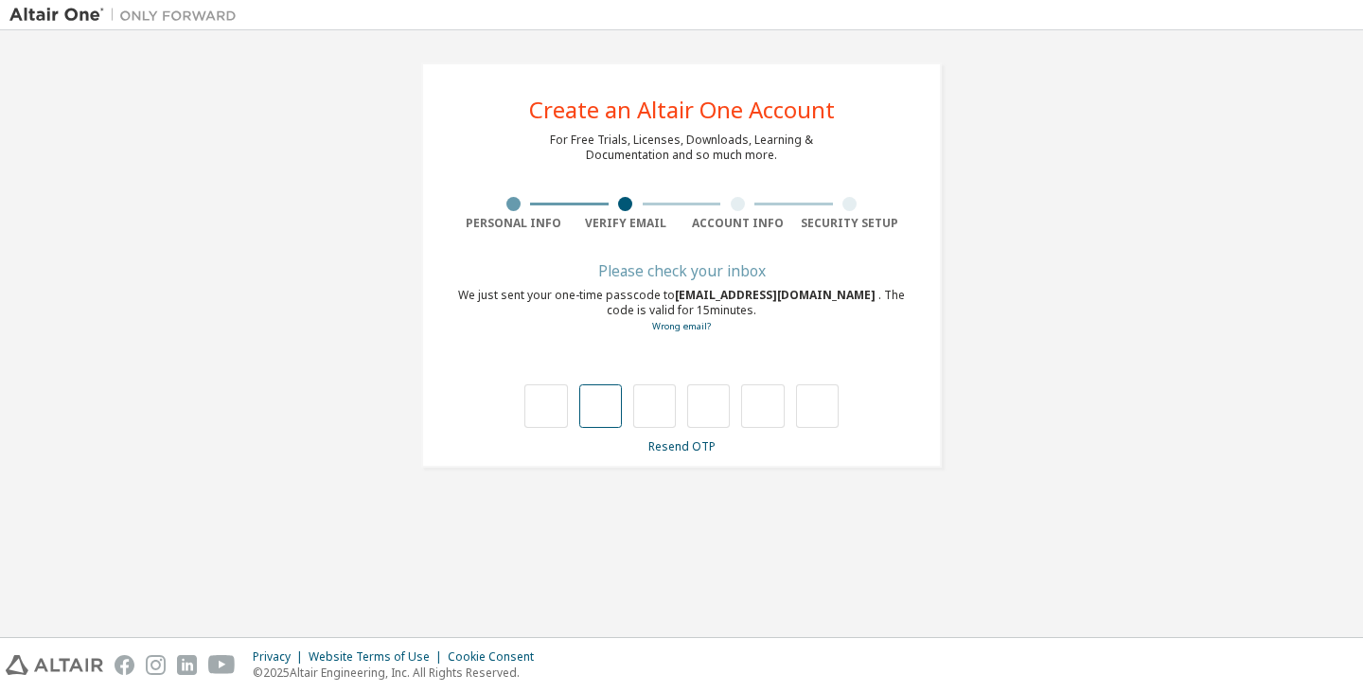
type input "*"
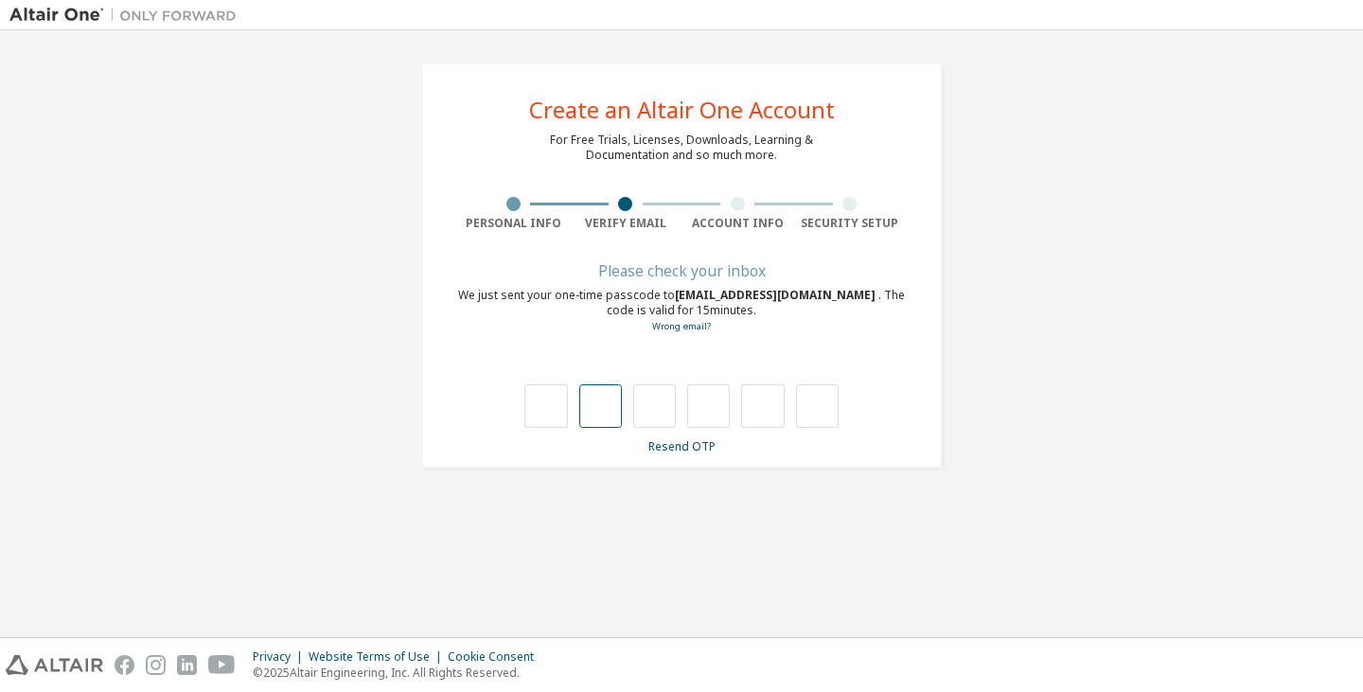
type input "*"
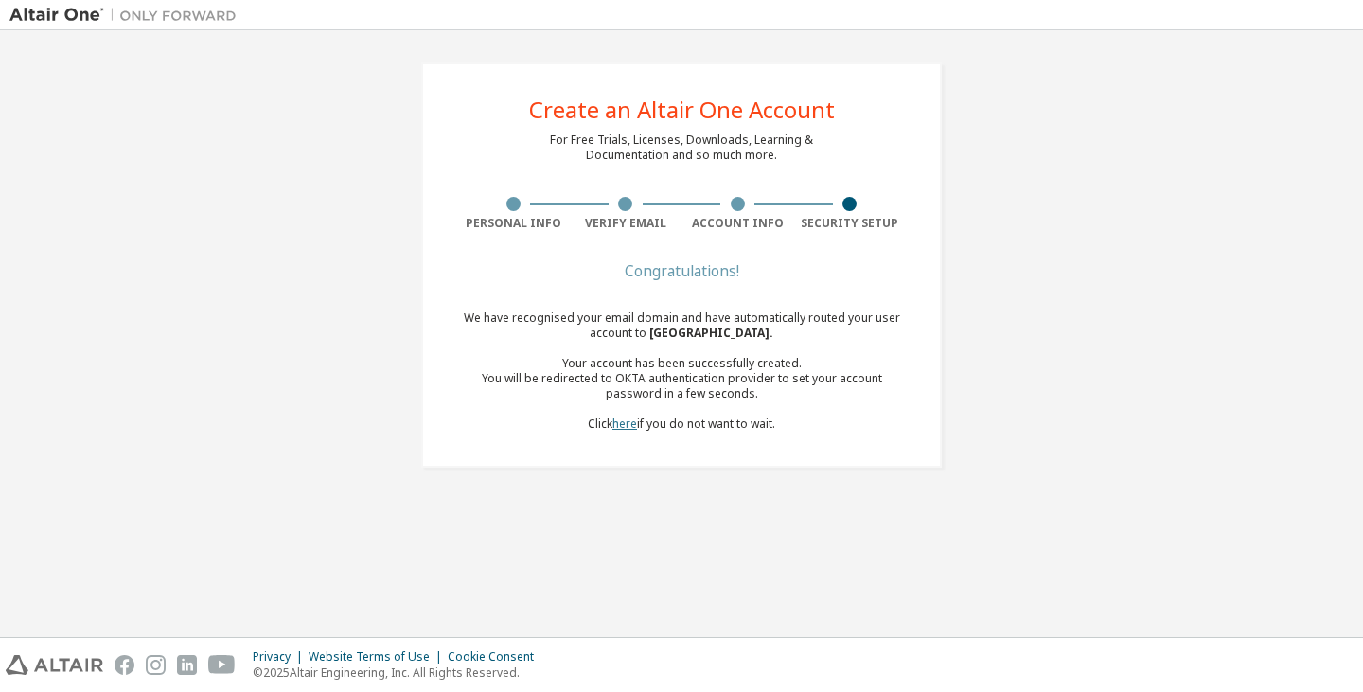
click at [626, 426] on link "here" at bounding box center [624, 423] width 25 height 16
